Goal: Navigation & Orientation: Find specific page/section

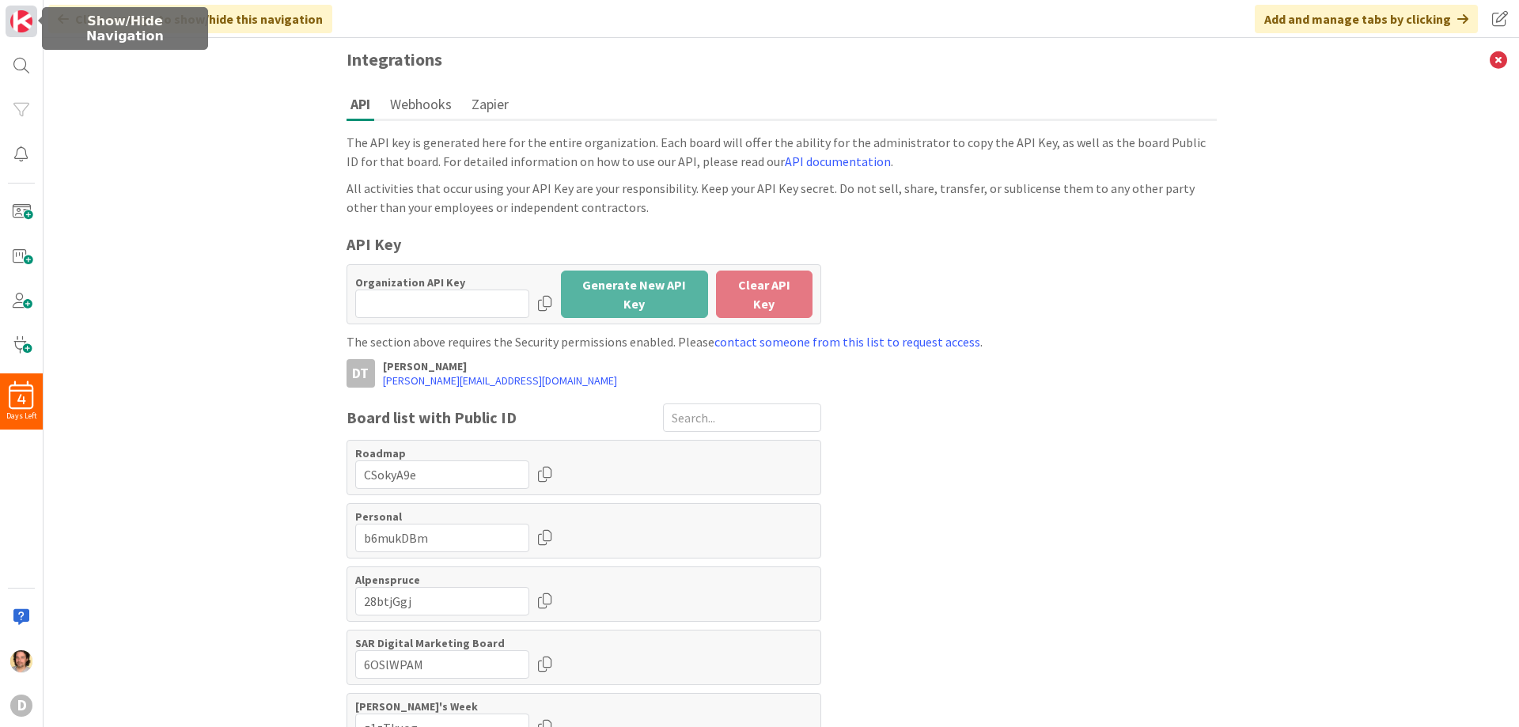
click at [17, 20] on img at bounding box center [21, 21] width 22 height 22
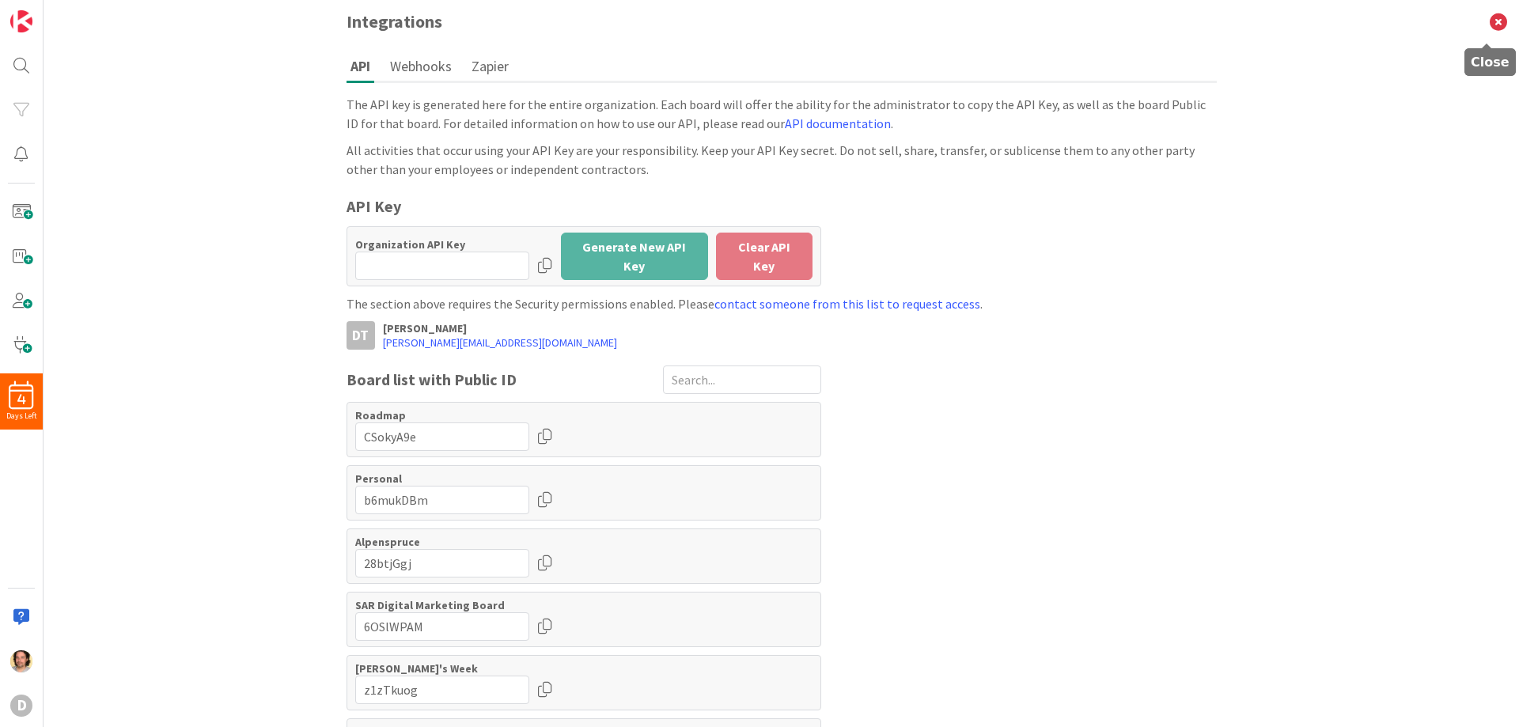
click at [1490, 19] on icon at bounding box center [1498, 22] width 41 height 44
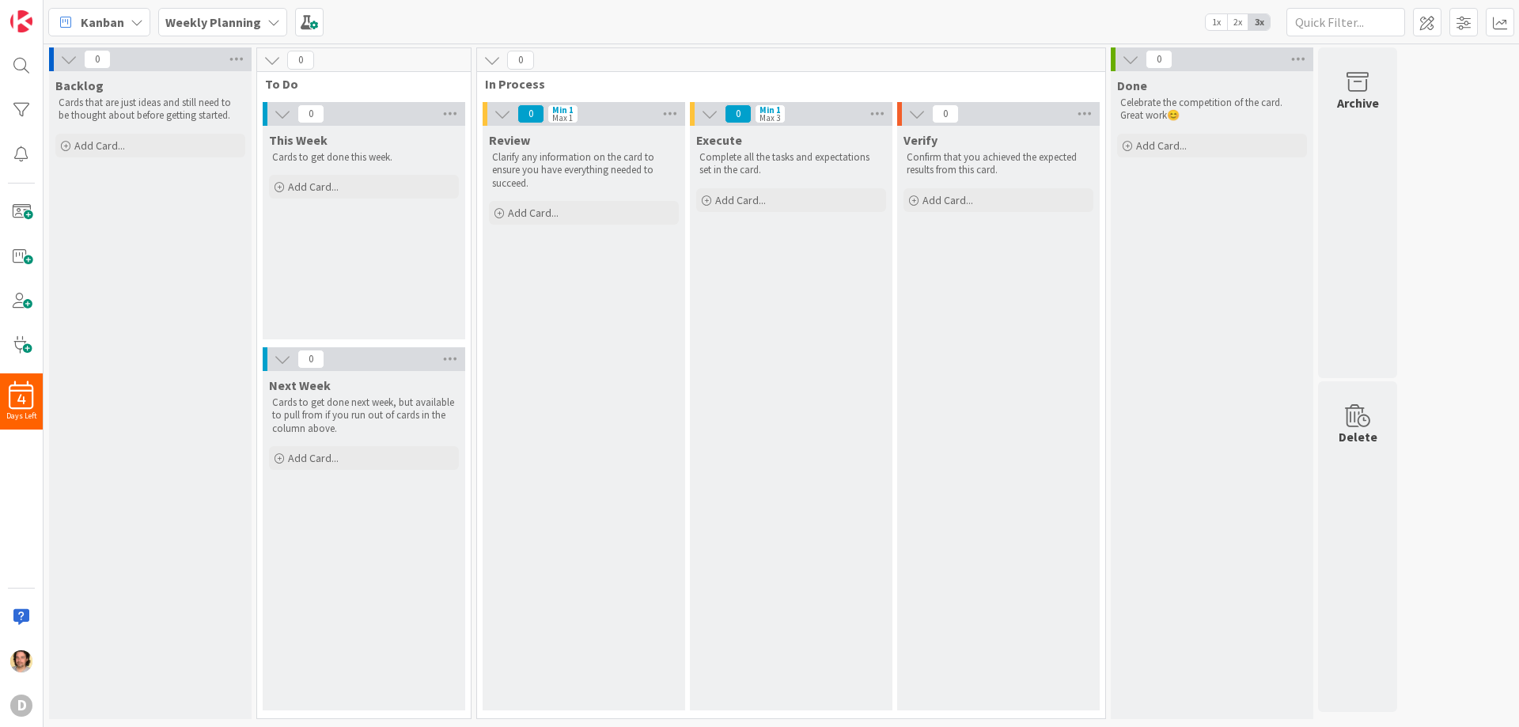
click at [274, 18] on icon at bounding box center [273, 22] width 13 height 13
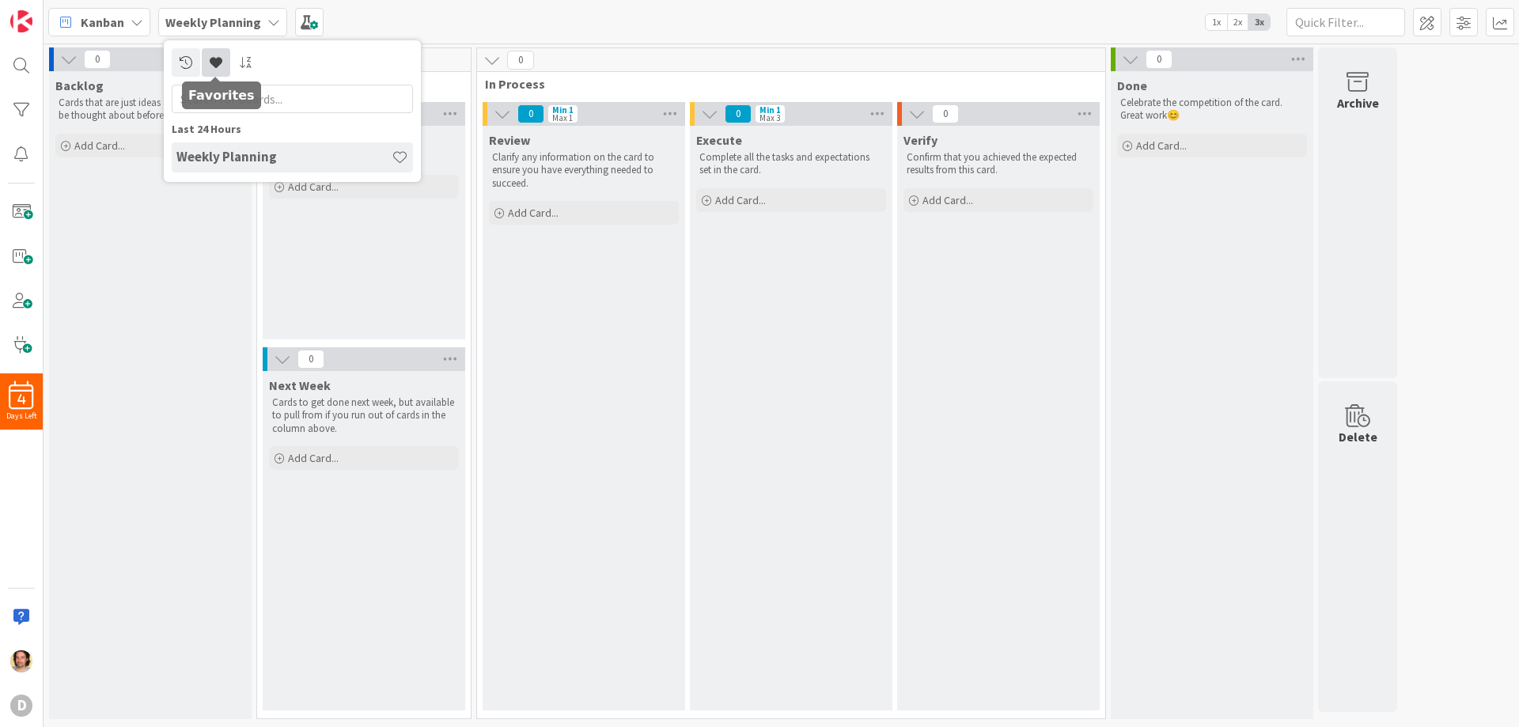
click at [218, 57] on icon at bounding box center [216, 62] width 13 height 13
click at [246, 60] on icon at bounding box center [246, 62] width 14 height 13
click at [218, 59] on icon at bounding box center [216, 62] width 13 height 13
click at [188, 59] on icon at bounding box center [186, 62] width 13 height 13
click at [107, 21] on span "Kanban" at bounding box center [103, 22] width 44 height 19
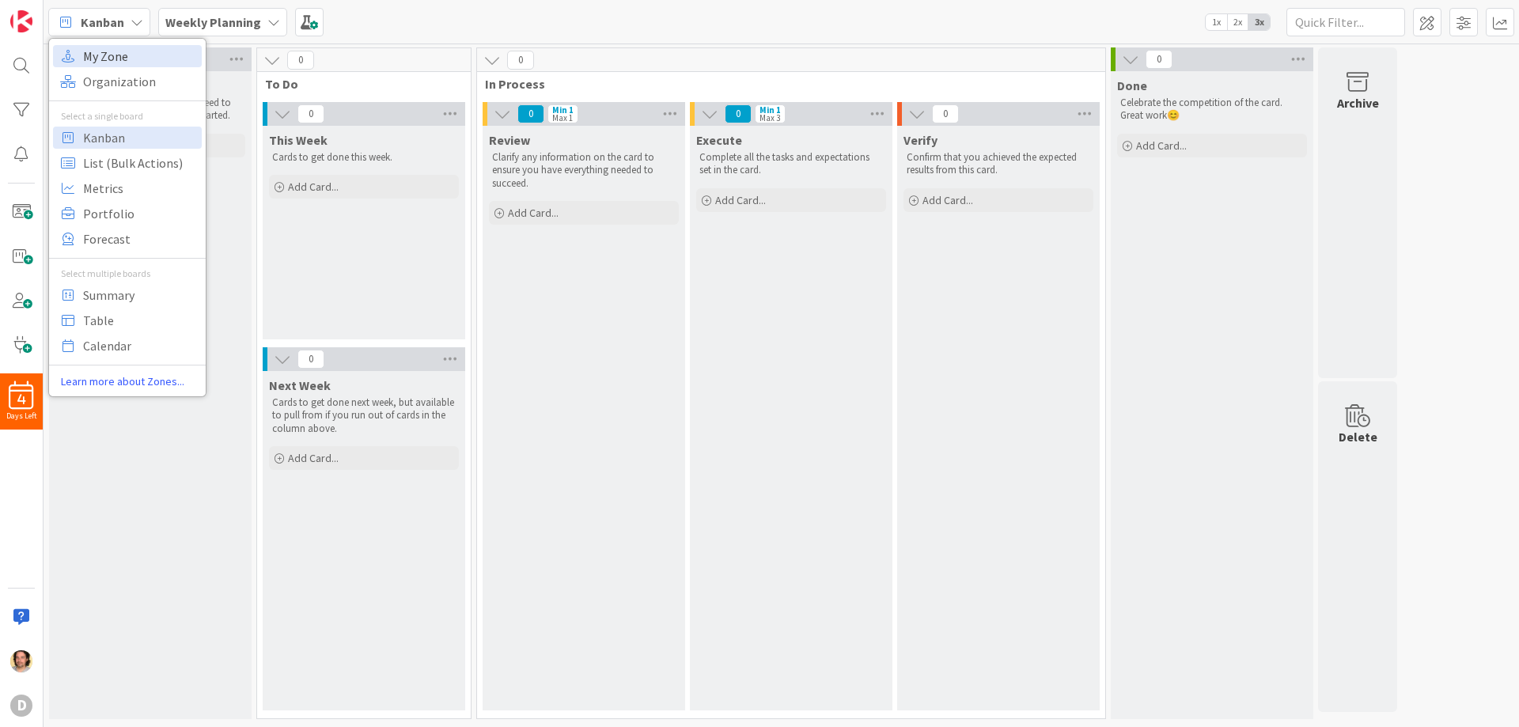
click at [107, 55] on span "My Zone" at bounding box center [140, 56] width 114 height 24
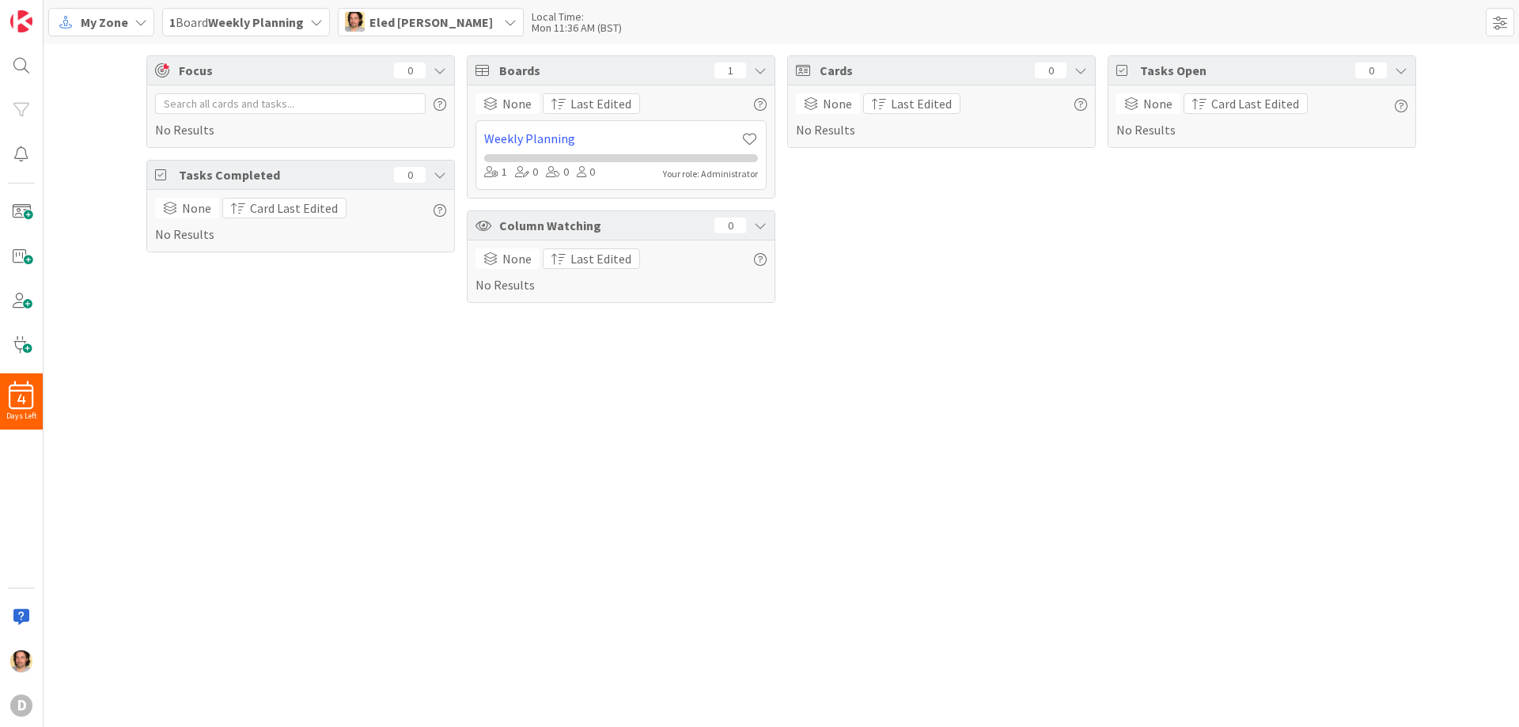
click at [504, 20] on icon at bounding box center [510, 22] width 13 height 13
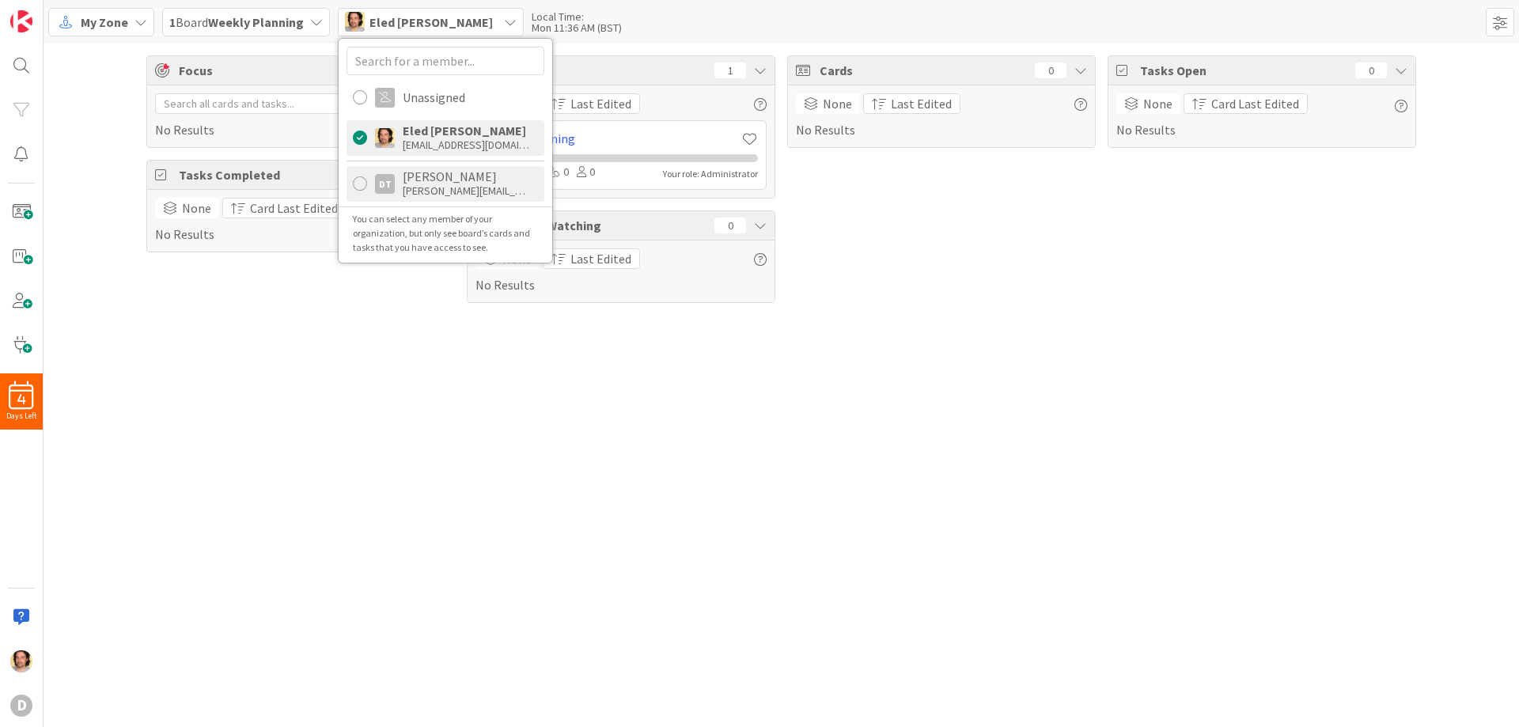
click at [453, 183] on div "[PERSON_NAME]" at bounding box center [466, 176] width 127 height 14
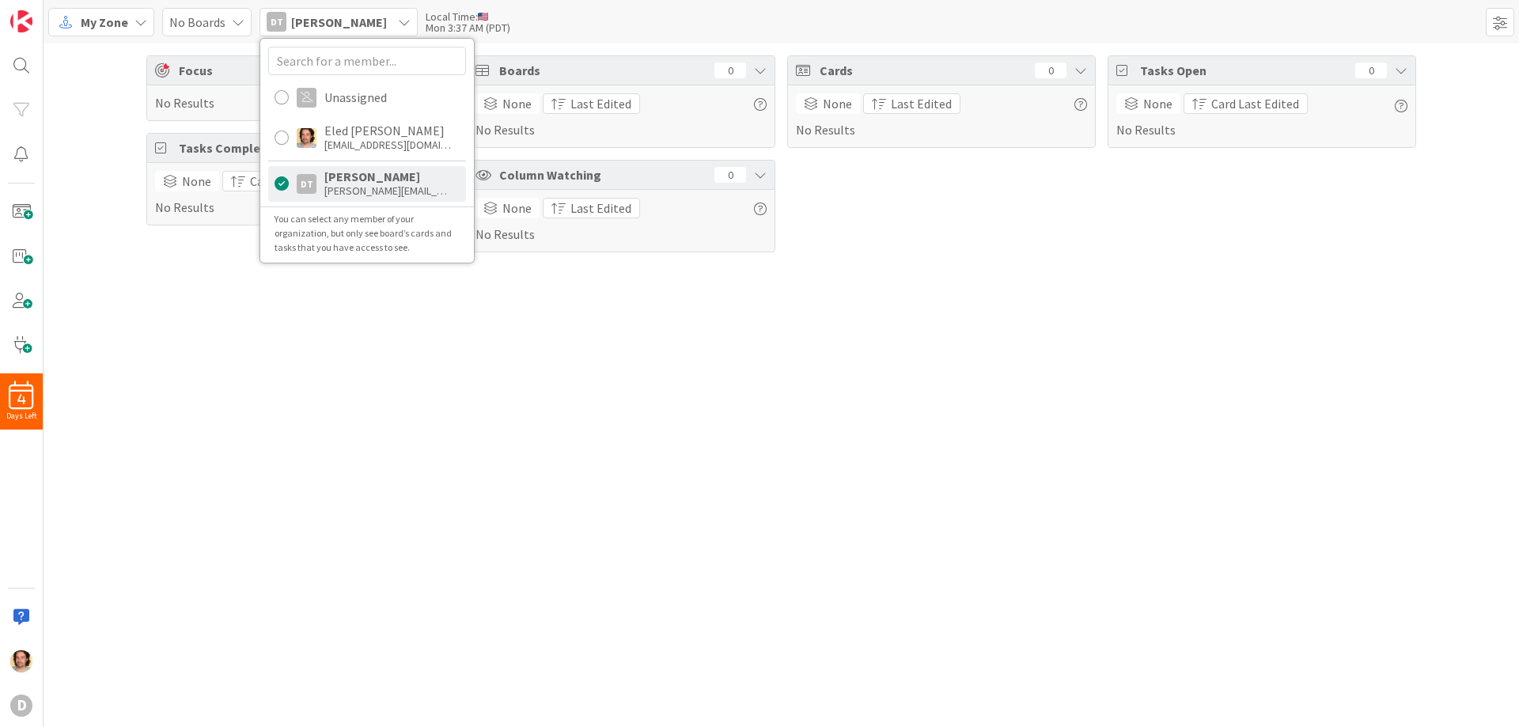
click at [477, 412] on div "Focus 0 No Results Tasks Completed 0 None Card Last Edited No Results Boards 0 …" at bounding box center [782, 386] width 1476 height 684
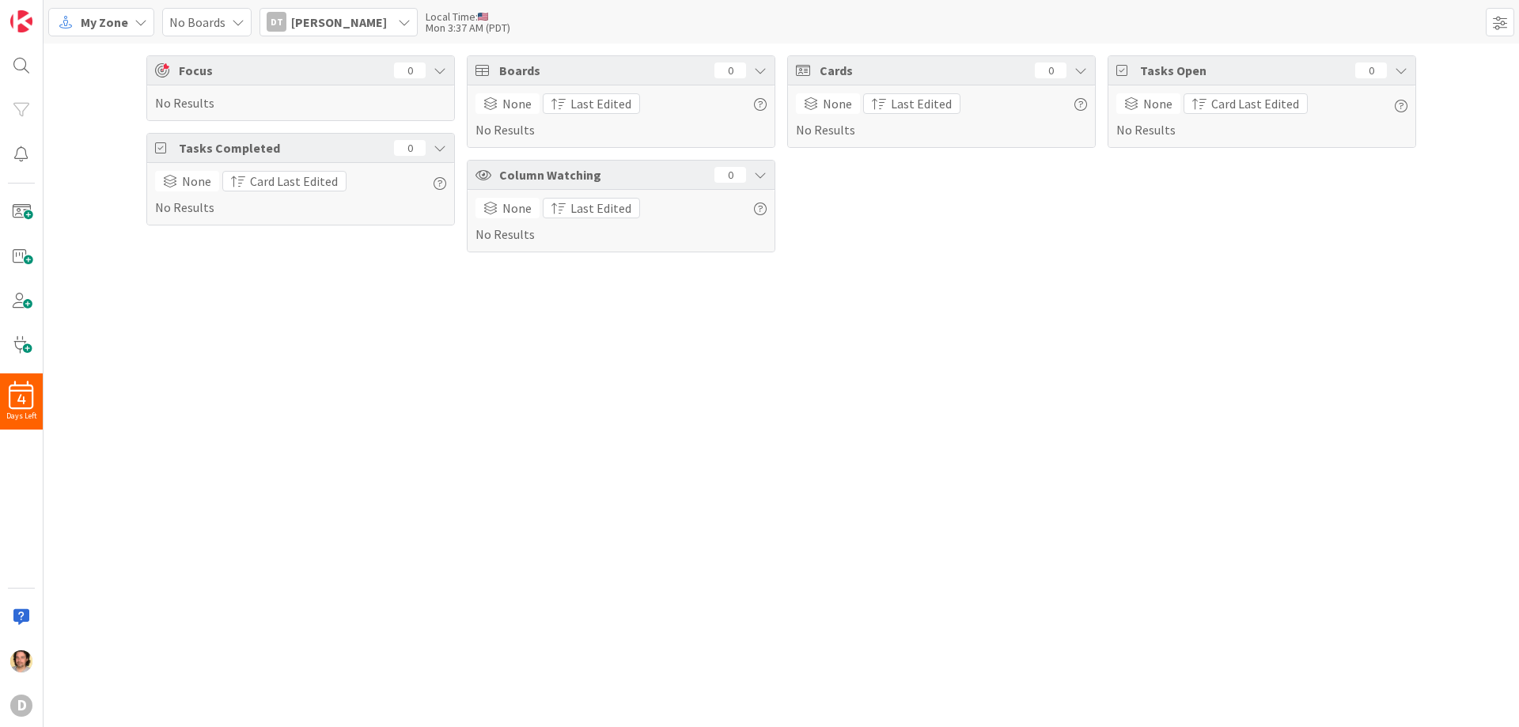
click at [402, 19] on icon at bounding box center [404, 22] width 13 height 13
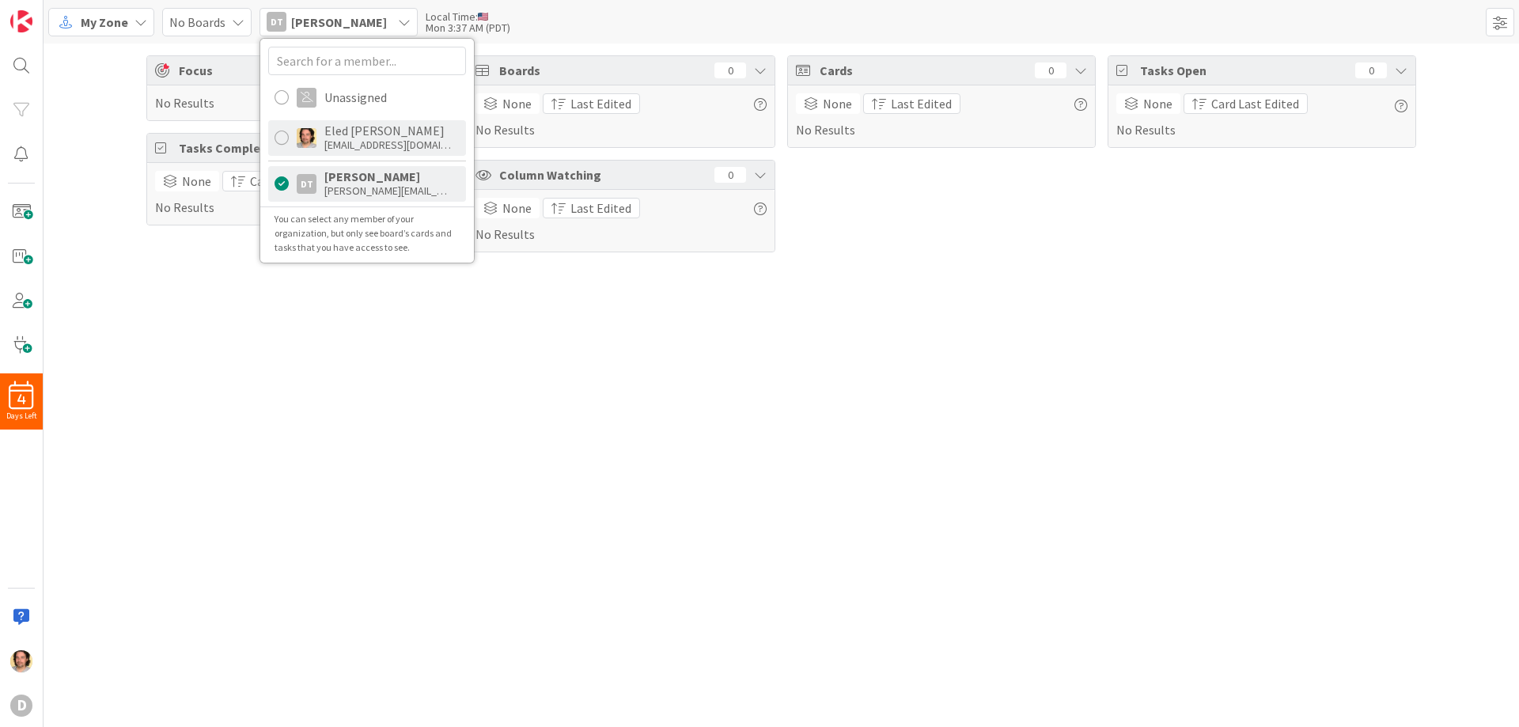
click at [371, 138] on div "[EMAIL_ADDRESS][DOMAIN_NAME]" at bounding box center [387, 145] width 127 height 14
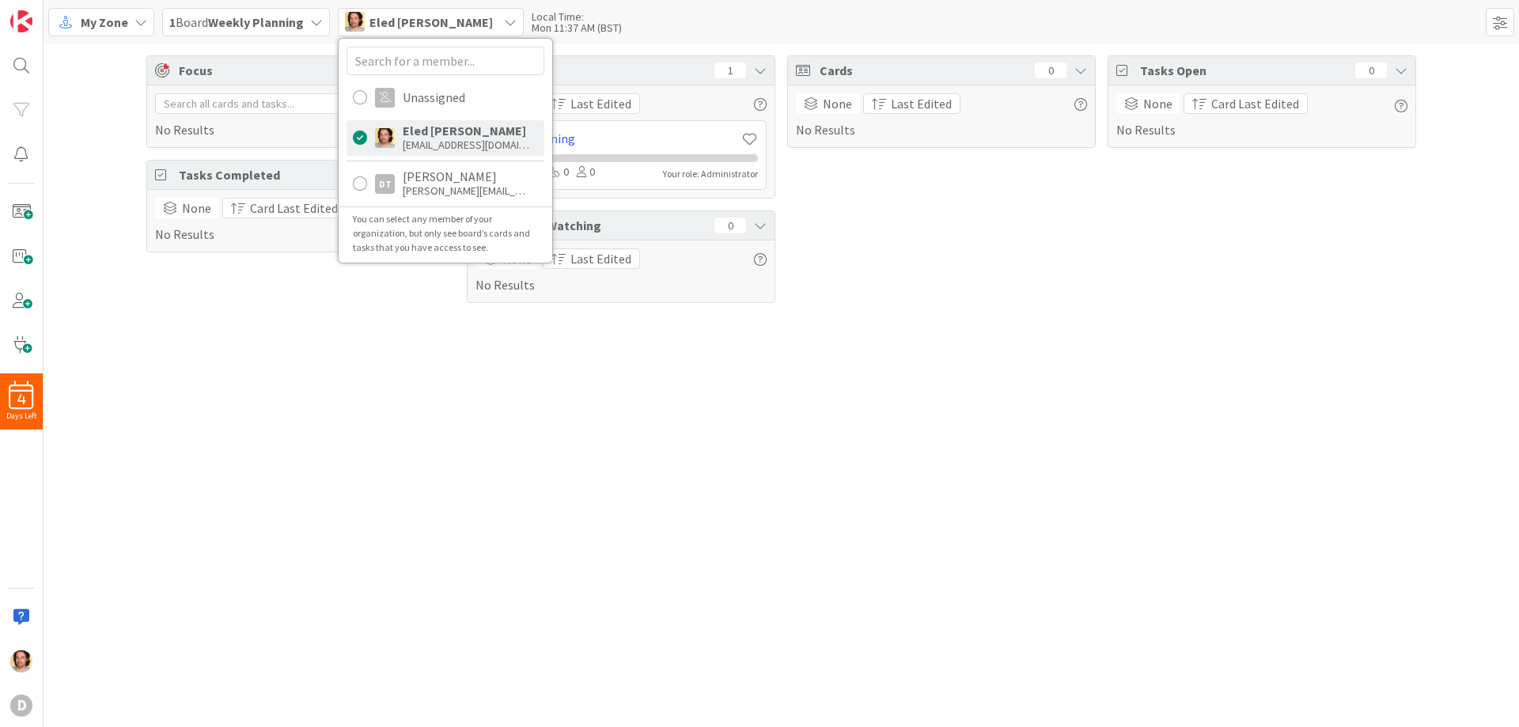
click at [374, 345] on div "Focus 0 No Results Tasks Completed 0 None Card Last Edited No Results Boards 1 …" at bounding box center [782, 386] width 1476 height 684
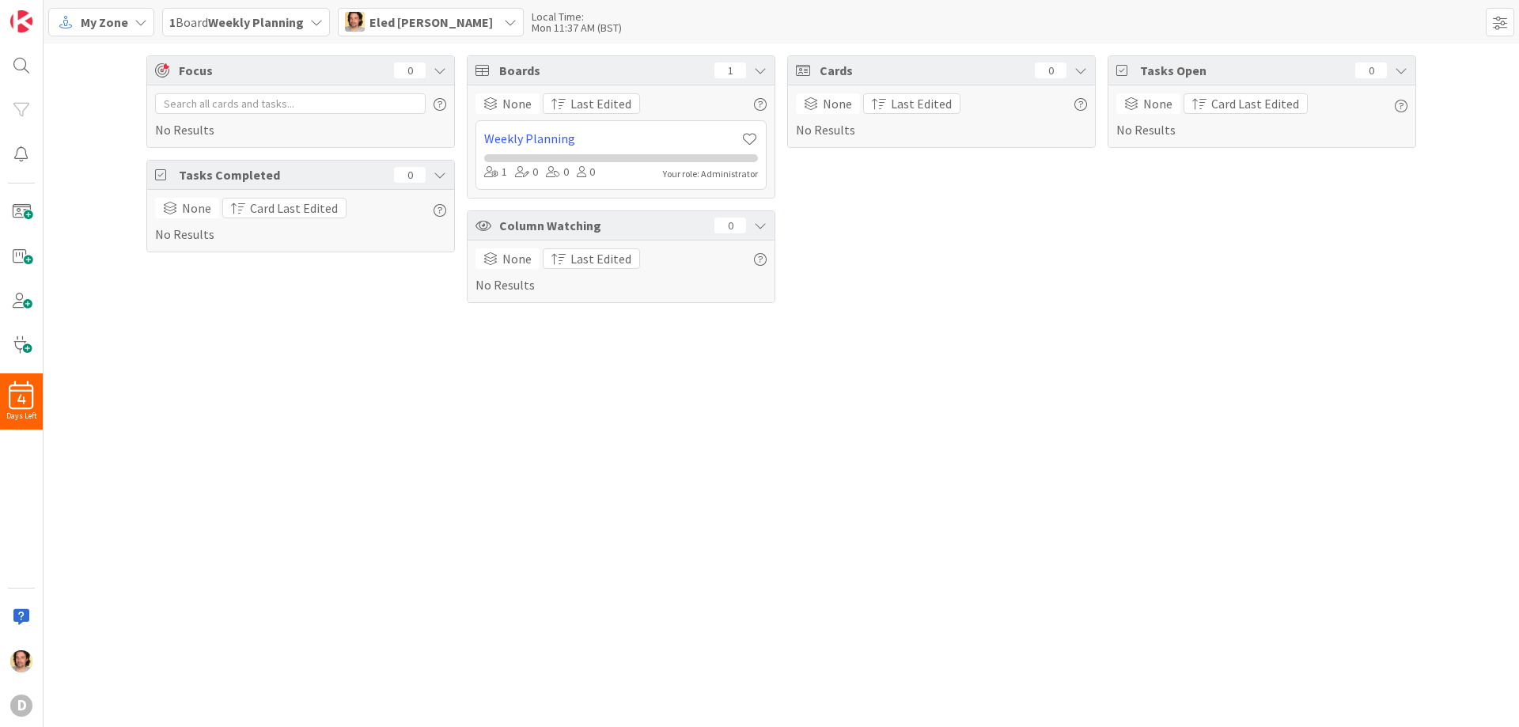
click at [311, 23] on icon at bounding box center [316, 22] width 13 height 13
click at [188, 157] on icon at bounding box center [187, 158] width 14 height 16
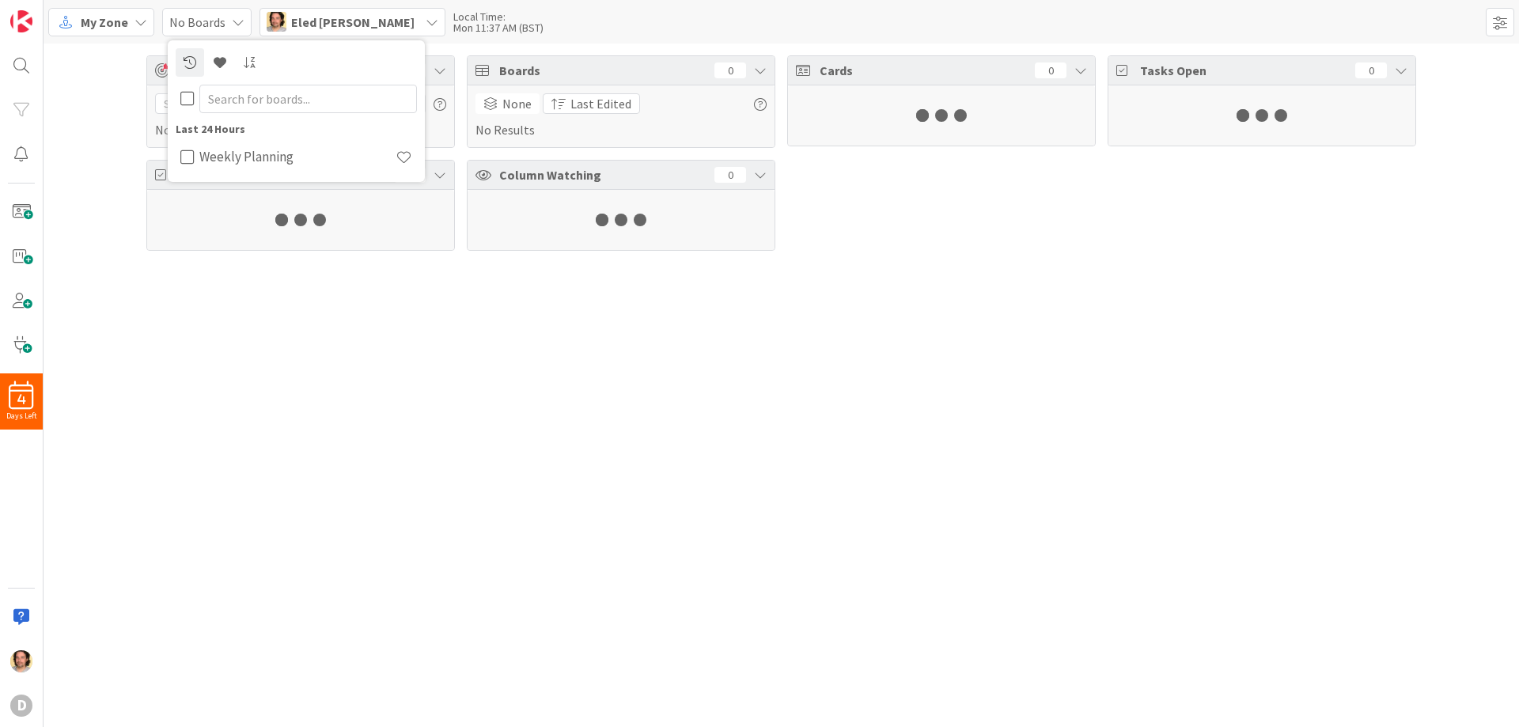
click at [187, 103] on icon at bounding box center [187, 99] width 14 height 16
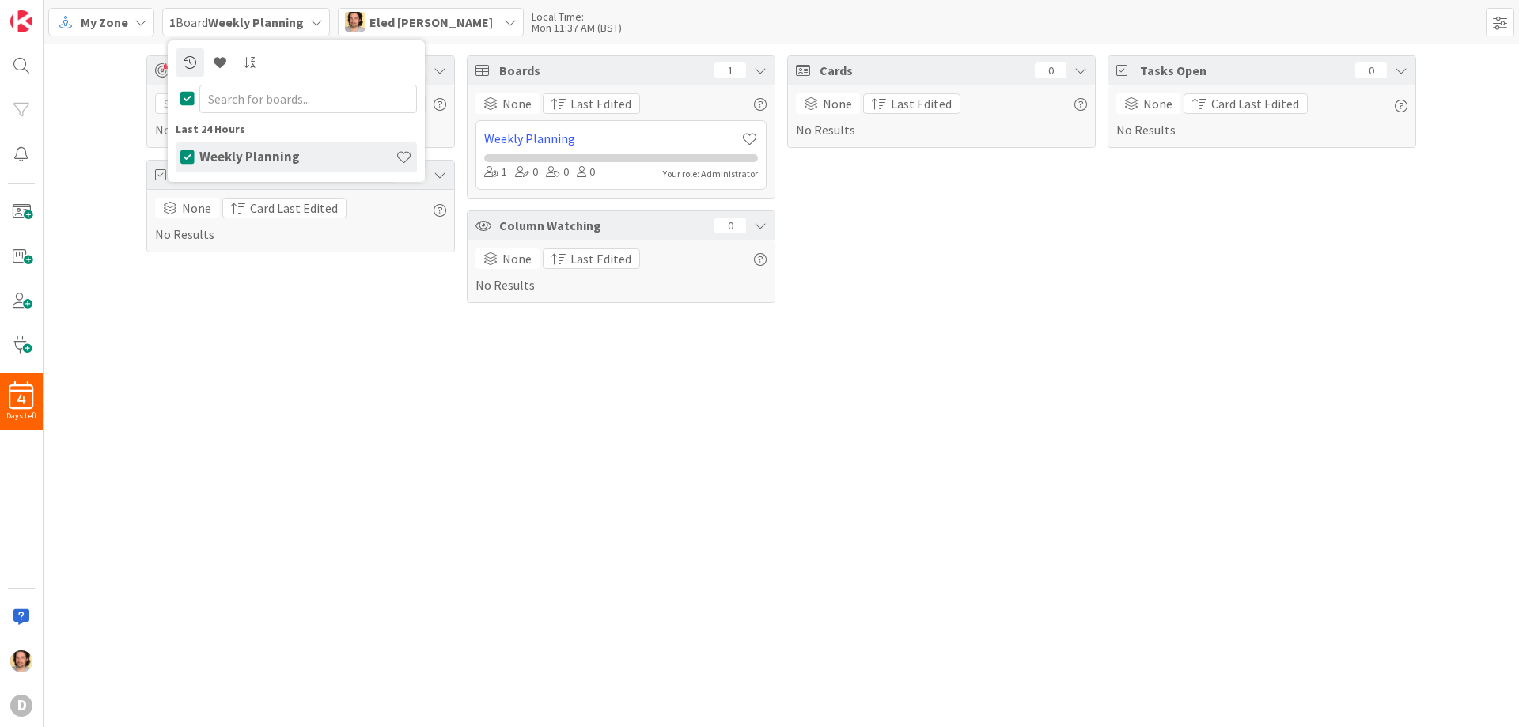
click at [187, 103] on icon at bounding box center [187, 99] width 14 height 16
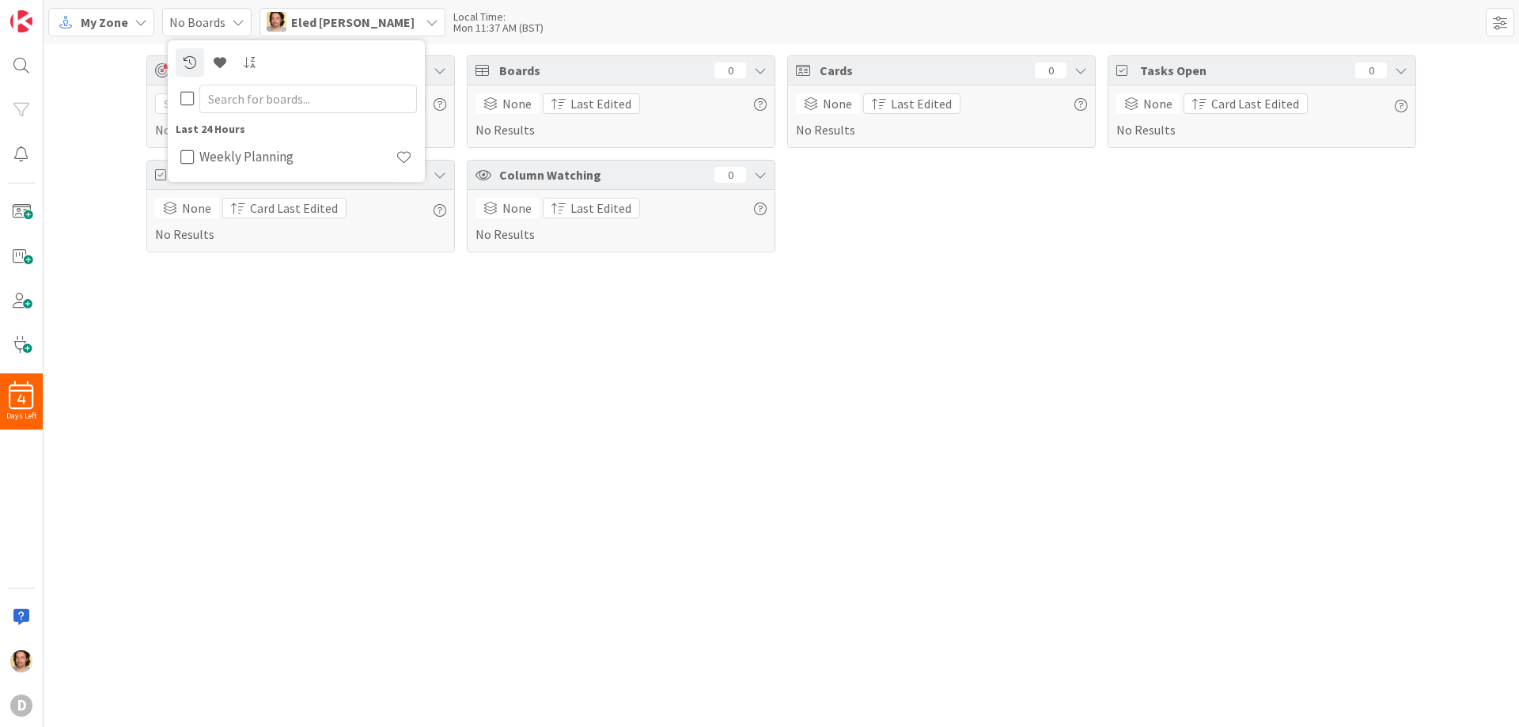
click at [79, 111] on div "Focus 0 No Results Tasks Completed 0 None Card Last Edited No Results Boards 0 …" at bounding box center [782, 154] width 1476 height 221
click at [135, 14] on div "My Zone" at bounding box center [101, 22] width 106 height 28
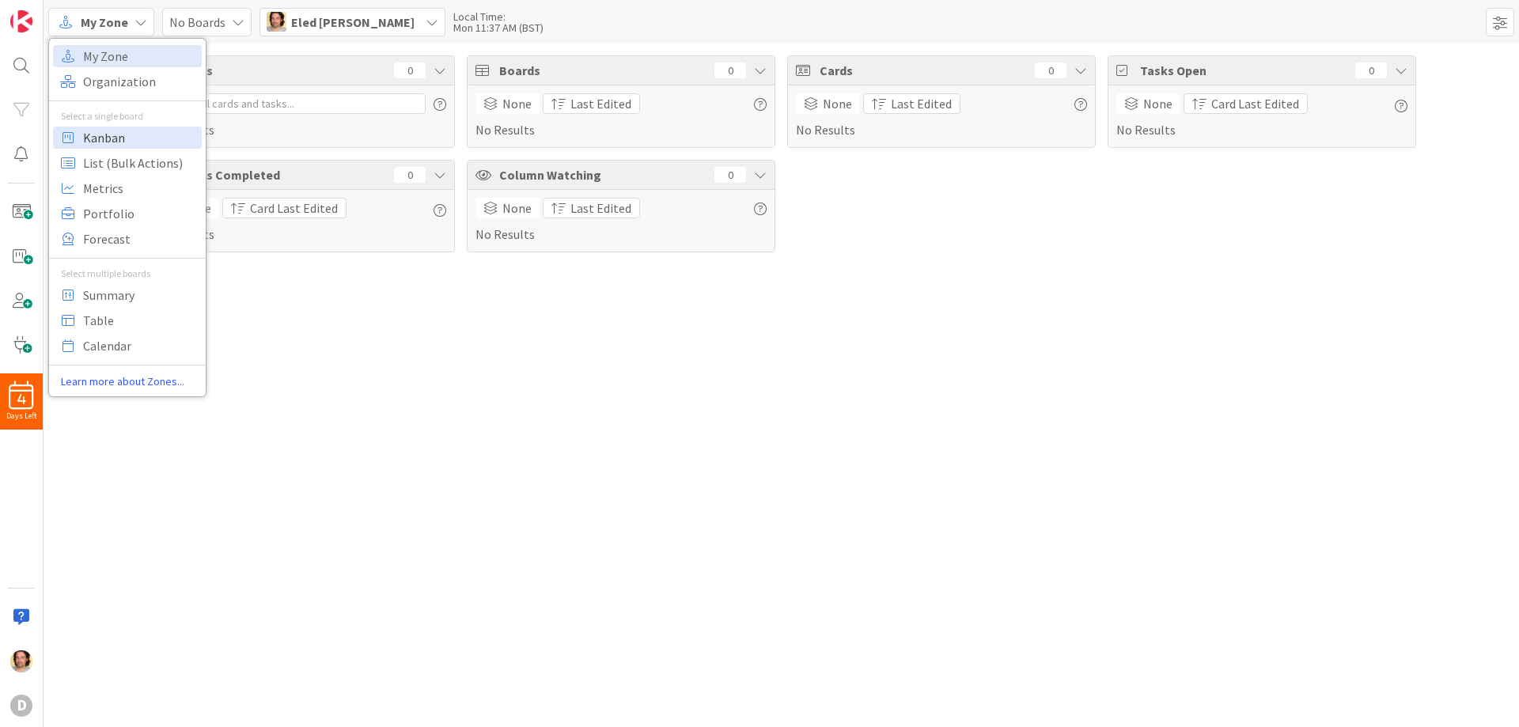
click at [117, 142] on span "Kanban" at bounding box center [140, 138] width 114 height 24
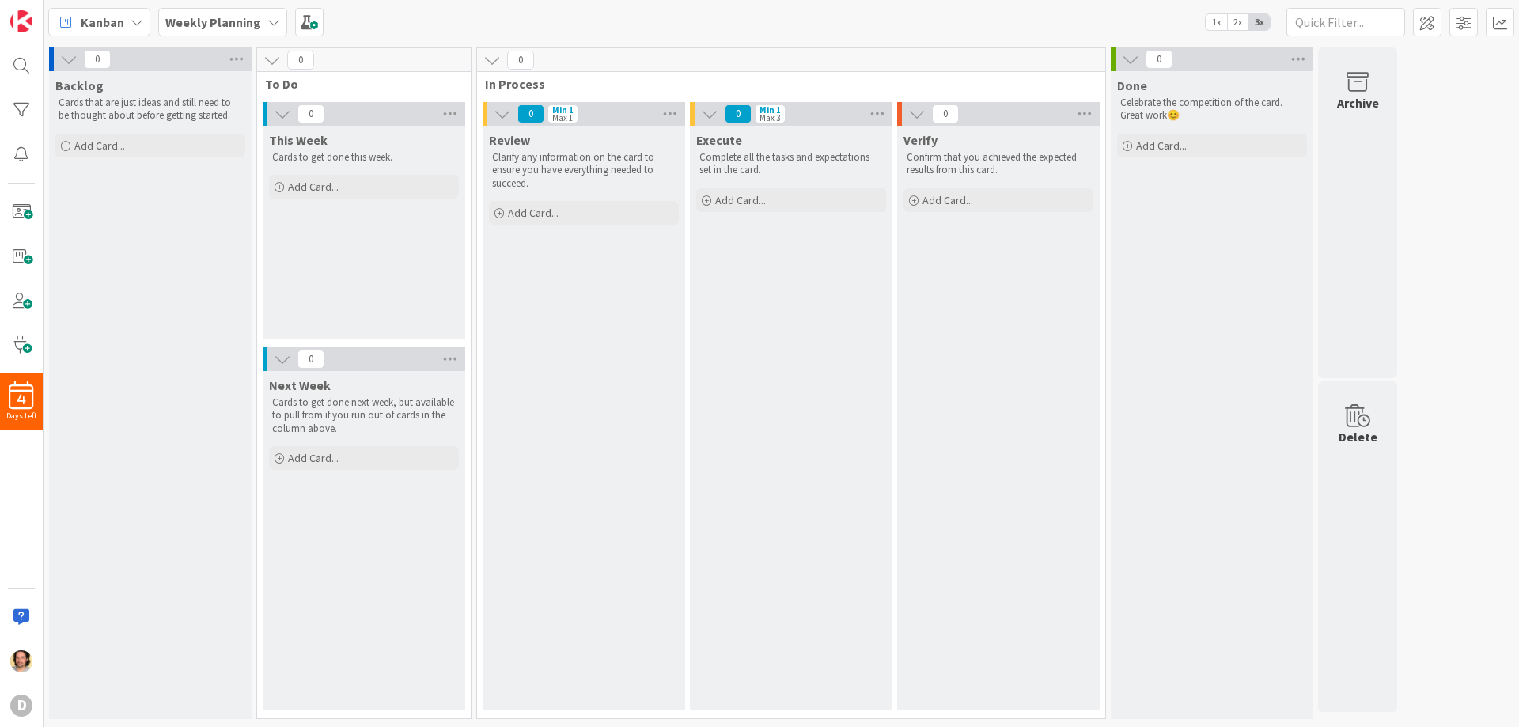
click at [136, 20] on icon at bounding box center [137, 22] width 13 height 13
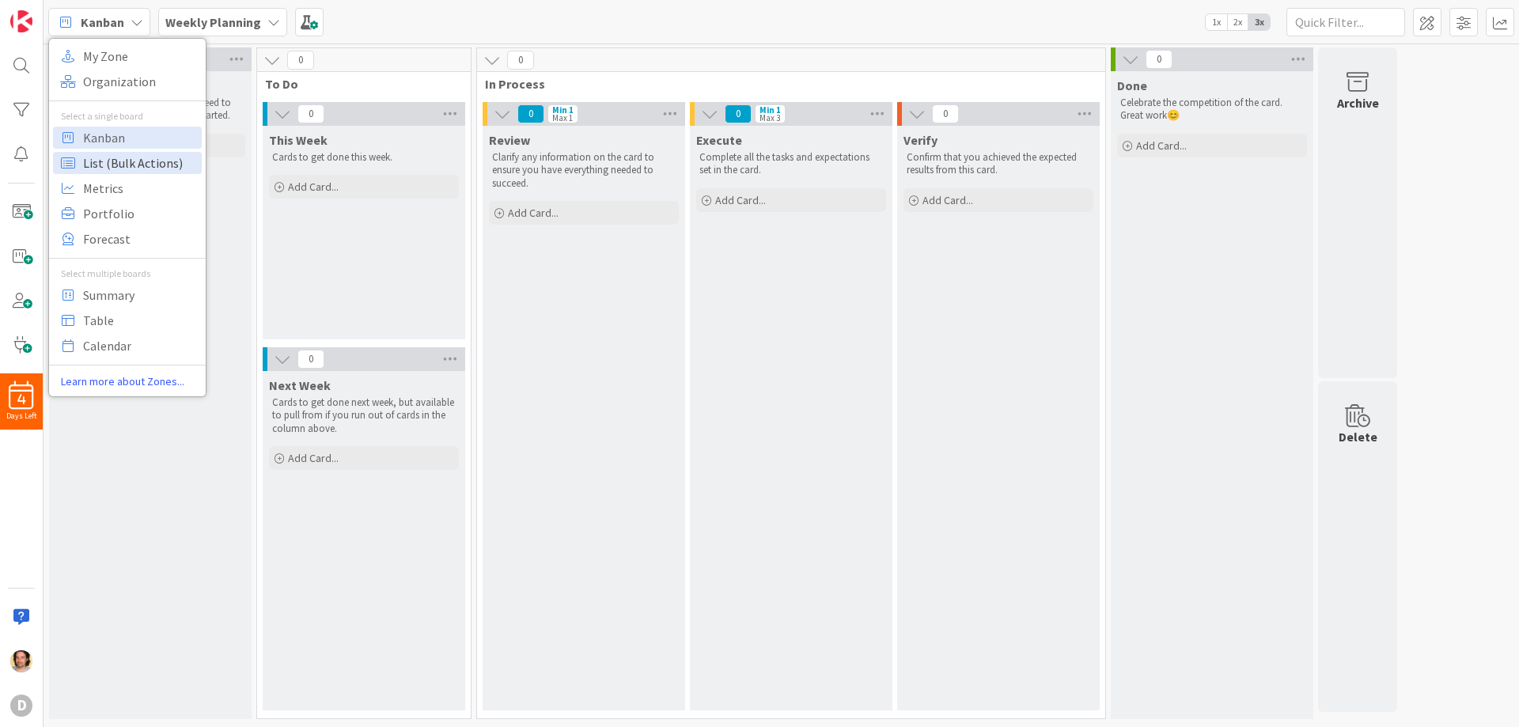
click at [128, 158] on span "List (Bulk Actions)" at bounding box center [140, 163] width 114 height 24
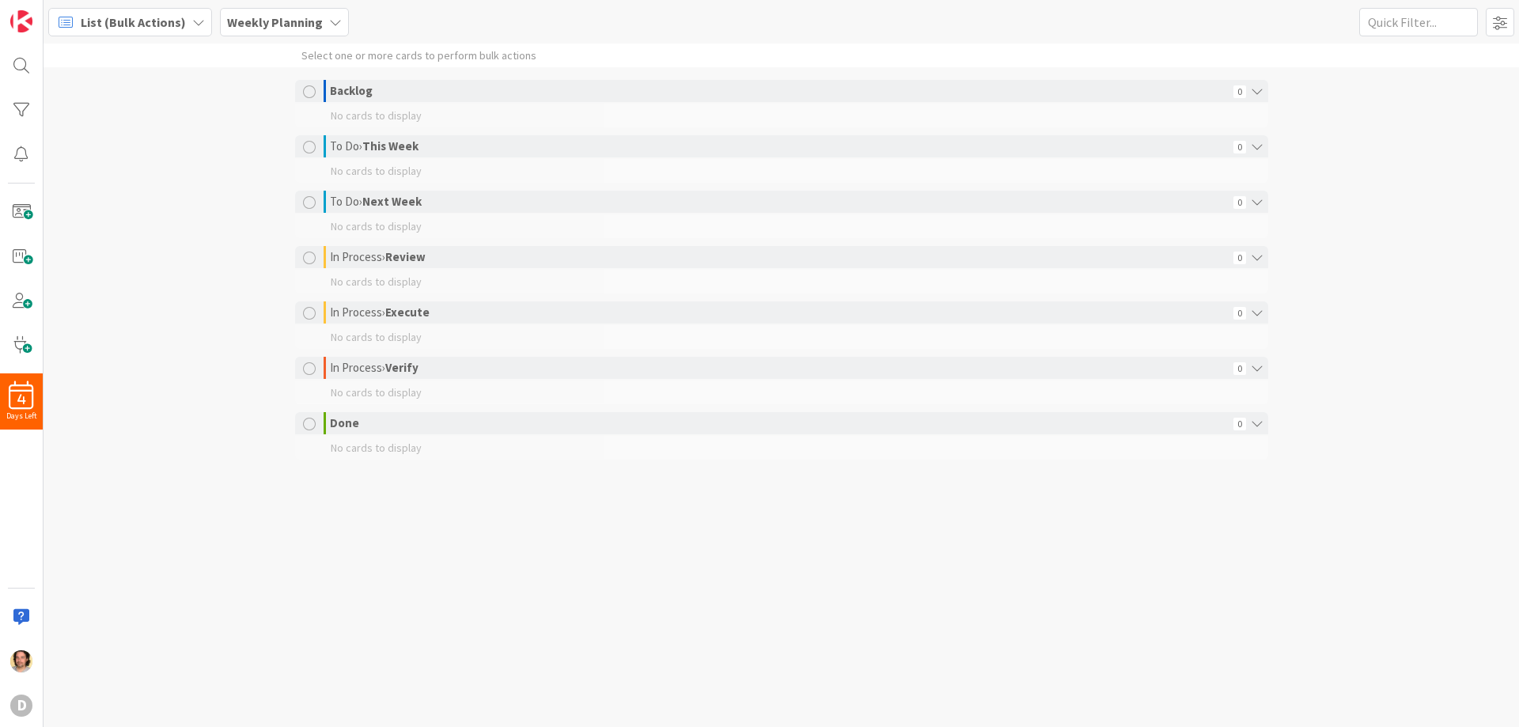
click at [194, 19] on icon at bounding box center [198, 22] width 13 height 13
click at [131, 187] on span "Metrics" at bounding box center [140, 188] width 114 height 24
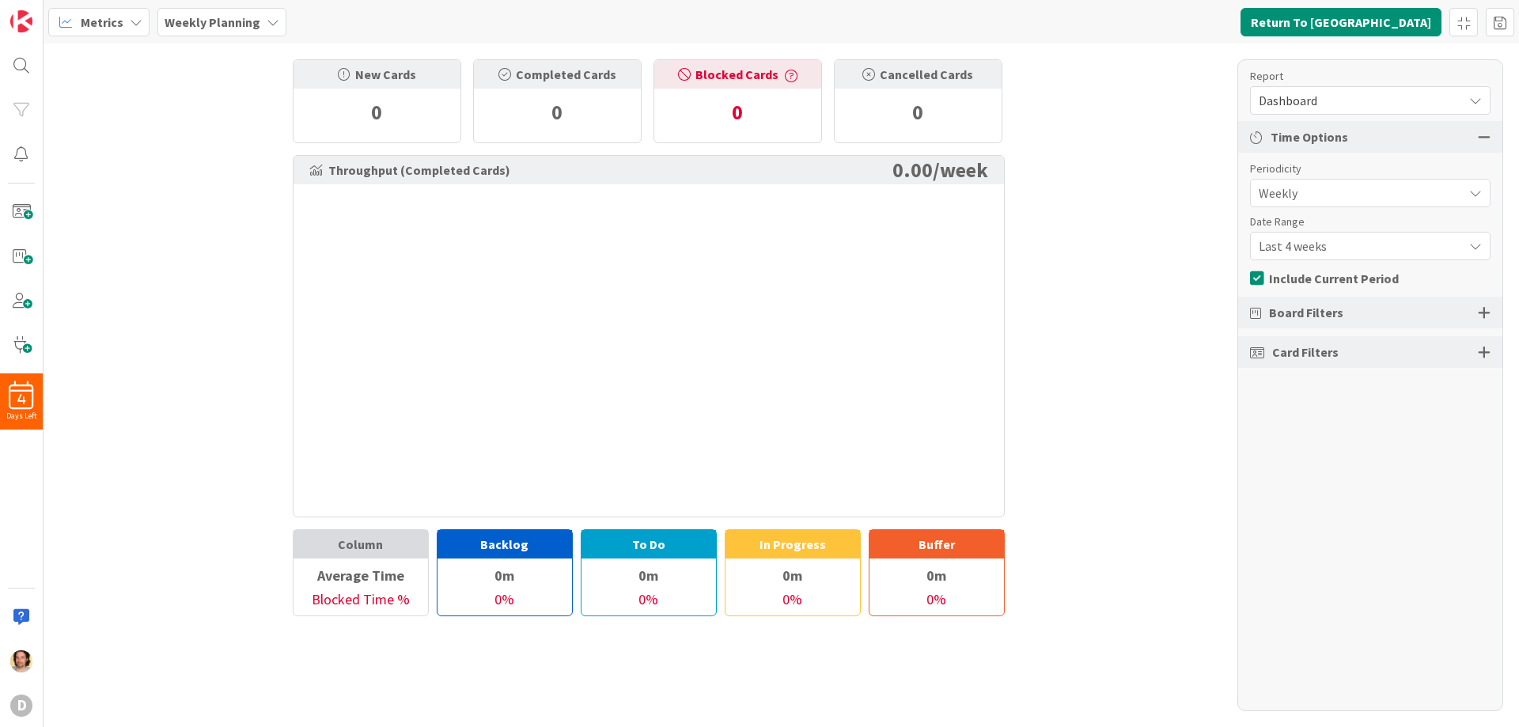
click at [133, 17] on icon at bounding box center [136, 22] width 13 height 13
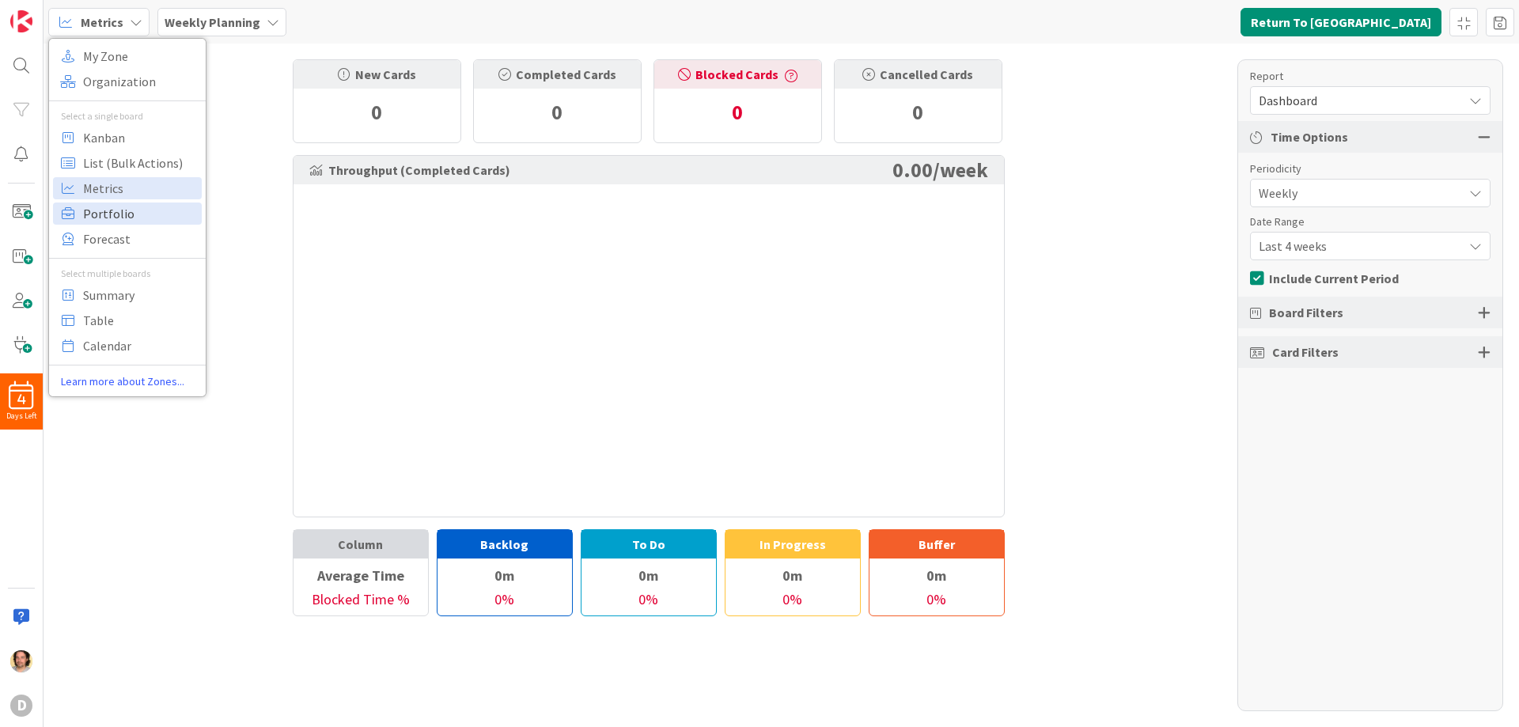
click at [114, 206] on span "Portfolio" at bounding box center [140, 214] width 114 height 24
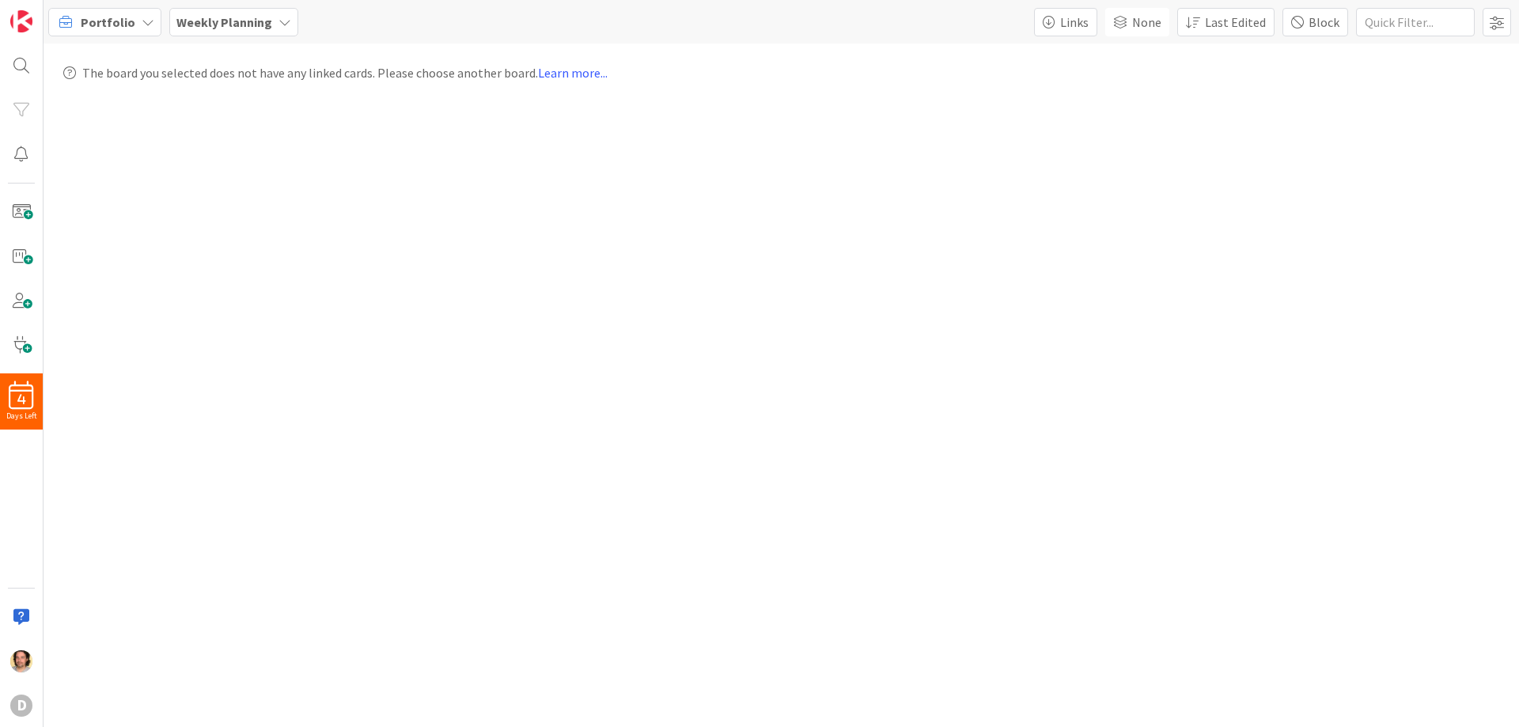
click at [146, 21] on icon at bounding box center [148, 22] width 13 height 13
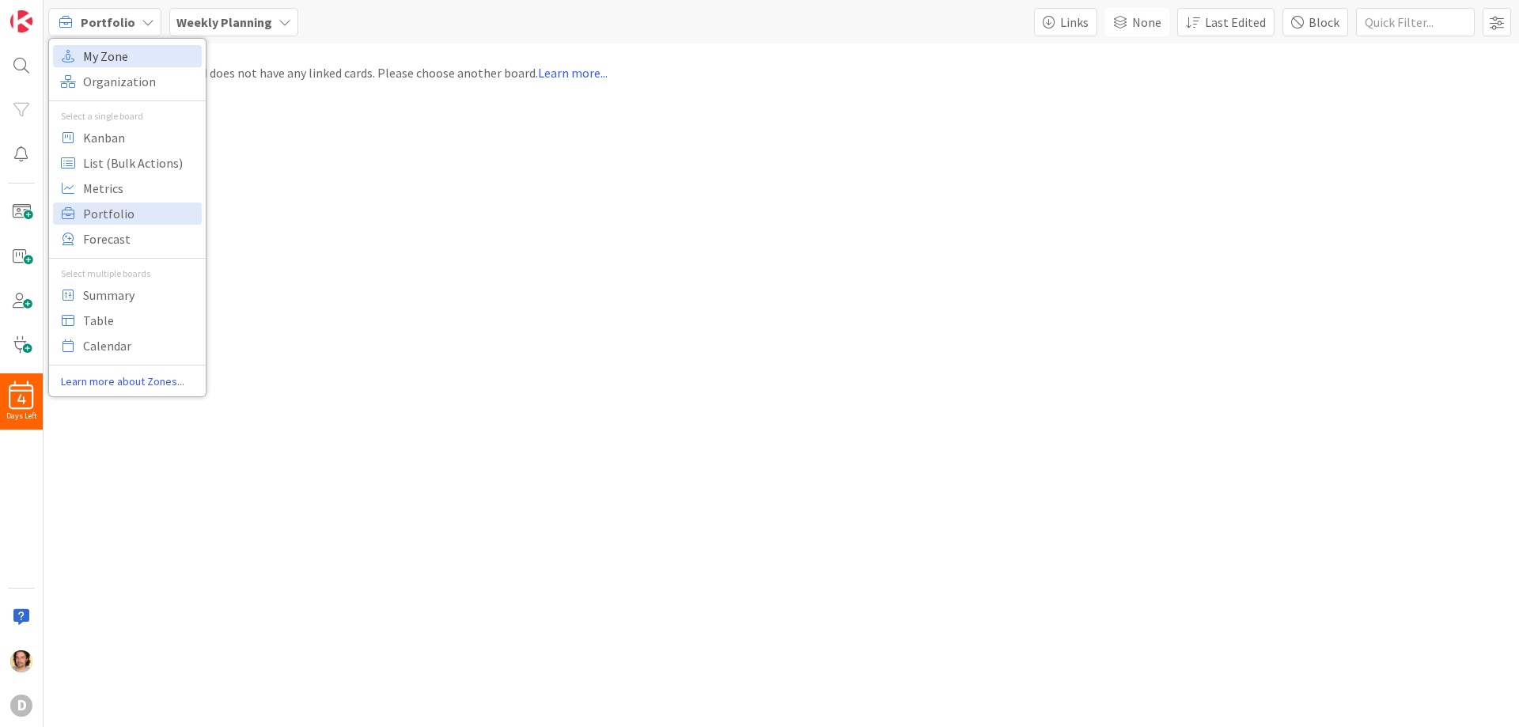
click at [130, 50] on span "My Zone" at bounding box center [140, 56] width 114 height 24
